Goal: Navigation & Orientation: Find specific page/section

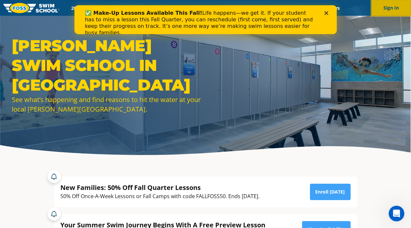
click at [391, 6] on button "Sign In" at bounding box center [391, 8] width 39 height 16
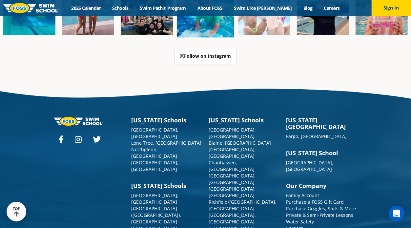
scroll to position [1653, 0]
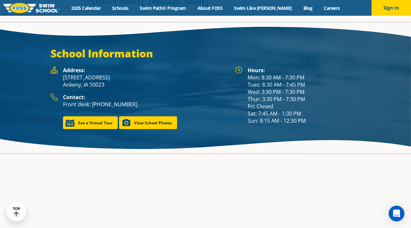
scroll to position [861, 0]
